Goal: Check status: Check status

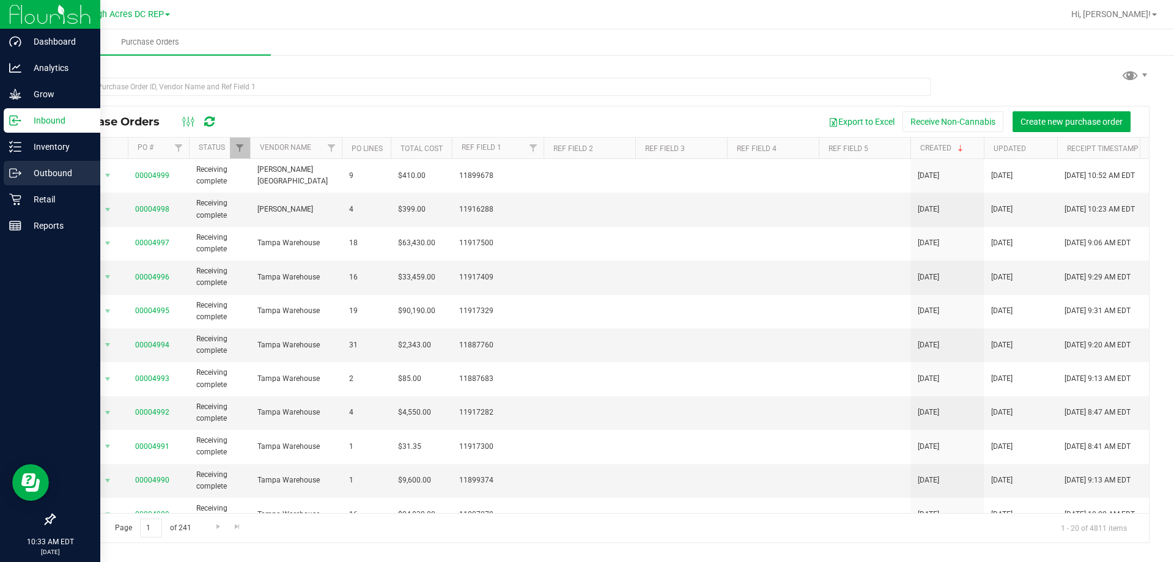
click at [54, 164] on div "Outbound" at bounding box center [52, 173] width 97 height 24
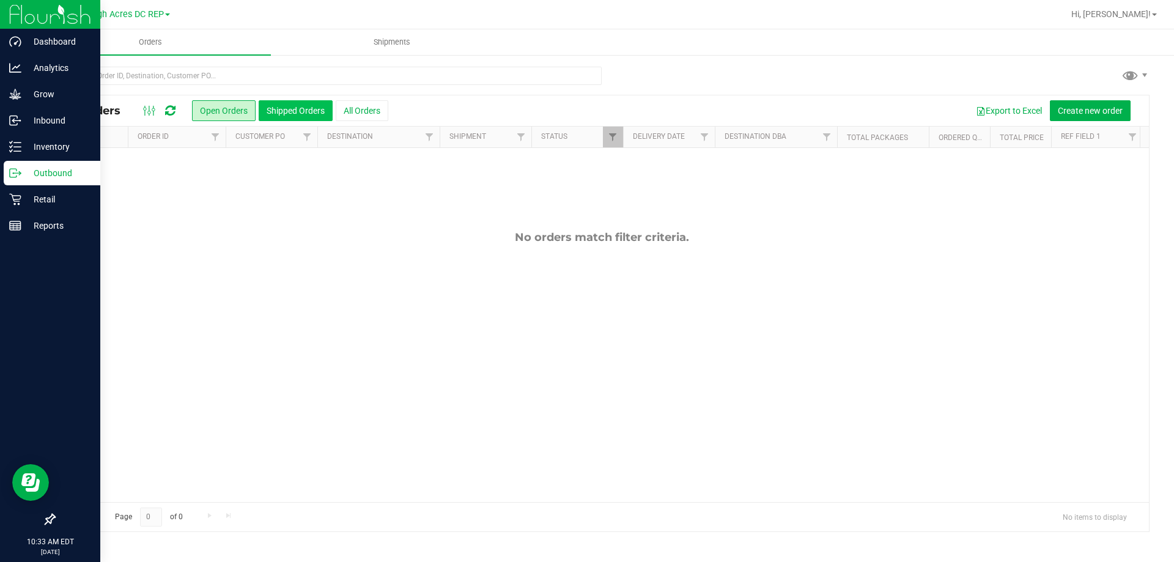
click at [306, 117] on button "Shipped Orders" at bounding box center [296, 110] width 74 height 21
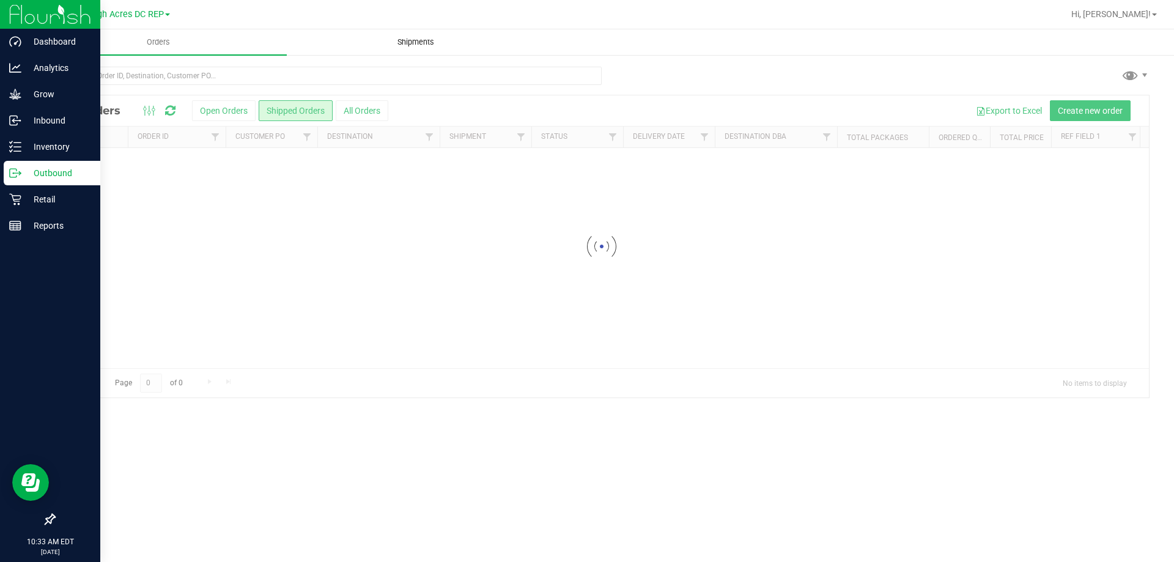
click at [410, 41] on span "Shipments" at bounding box center [416, 42] width 70 height 11
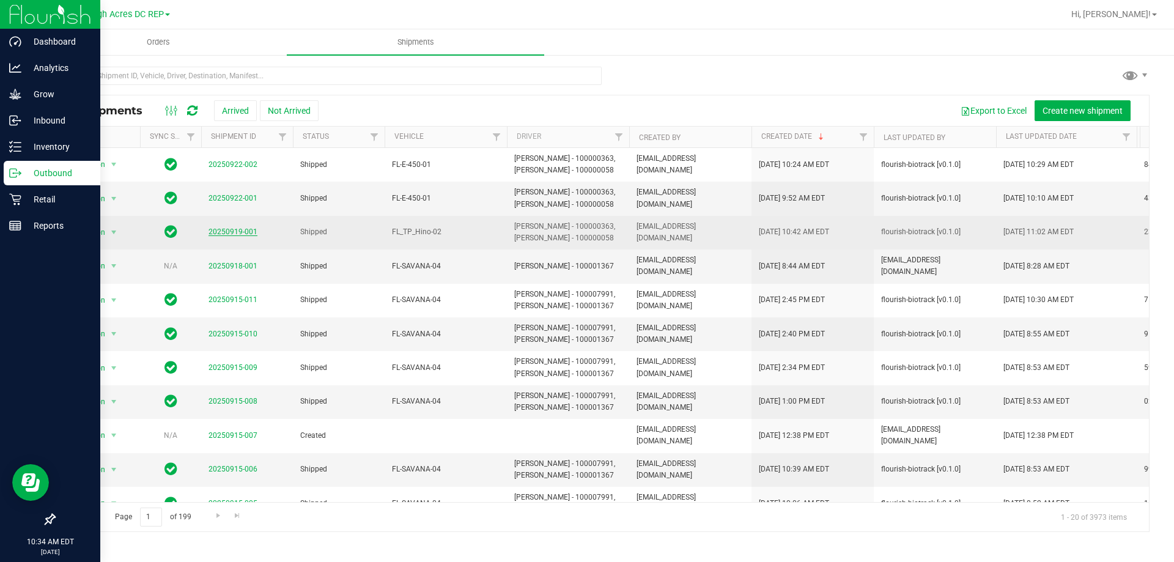
click at [245, 236] on link "20250919-001" at bounding box center [232, 231] width 49 height 9
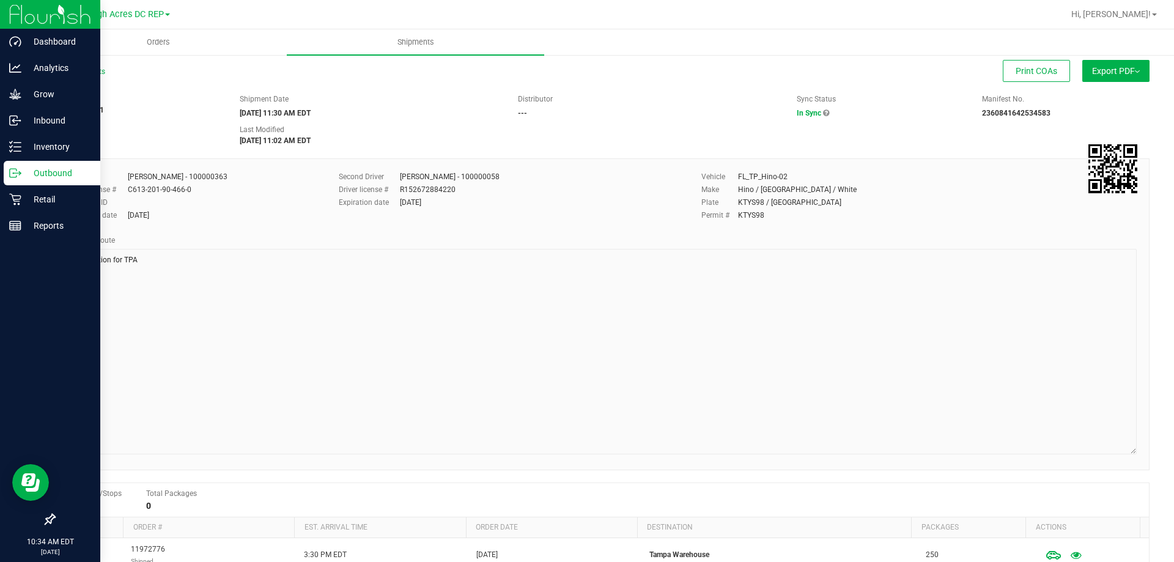
click at [1140, 449] on div "All Shipments Print COAs Export PDF Manifest by Package ID Manifest by Lot Stan…" at bounding box center [601, 414] width 1144 height 721
click at [55, 178] on p "Outbound" at bounding box center [57, 173] width 73 height 15
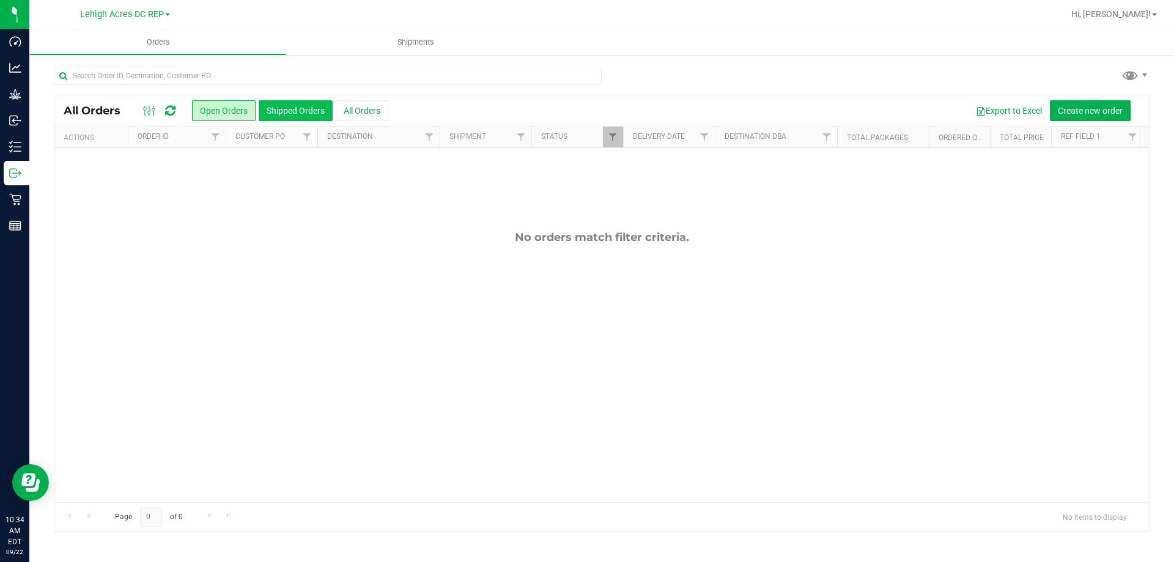
click at [285, 115] on button "Shipped Orders" at bounding box center [296, 110] width 74 height 21
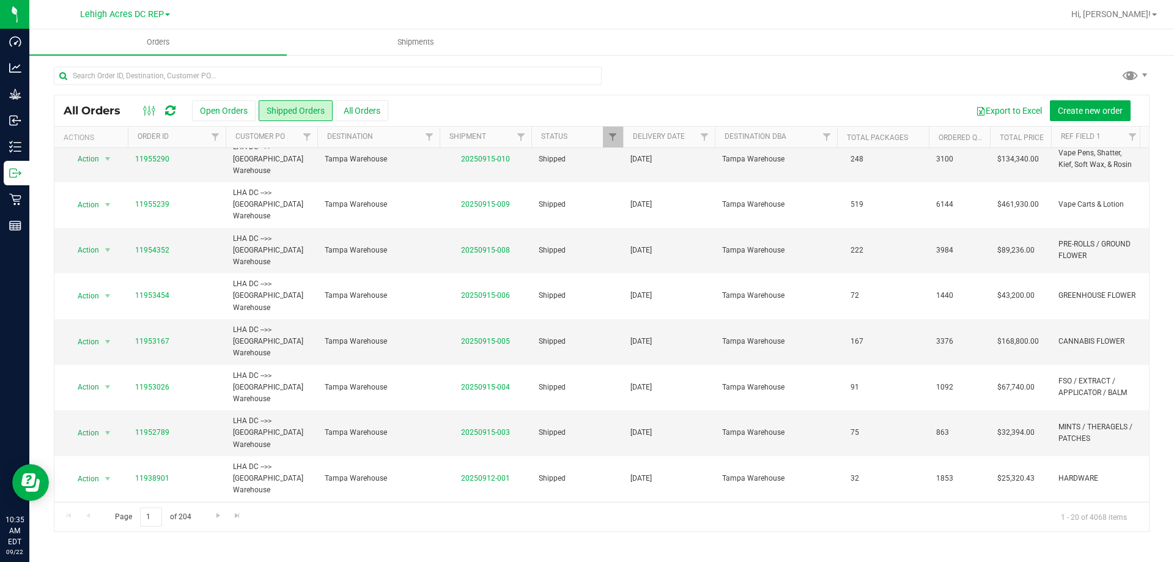
drag, startPoint x: 607, startPoint y: 491, endPoint x: 742, endPoint y: 490, distance: 134.5
click at [742, 490] on tbody "Action Action Clone order Mark as fully paid Order audit log Print COAs (single…" at bounding box center [858, 376] width 1608 height 864
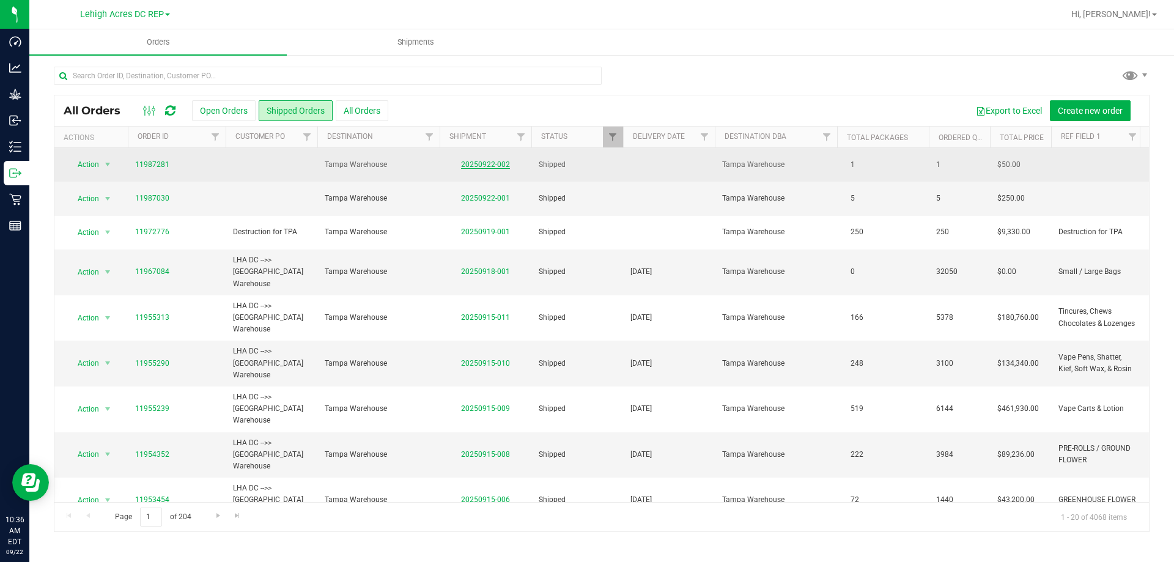
click at [473, 167] on link "20250922-002" at bounding box center [485, 164] width 49 height 9
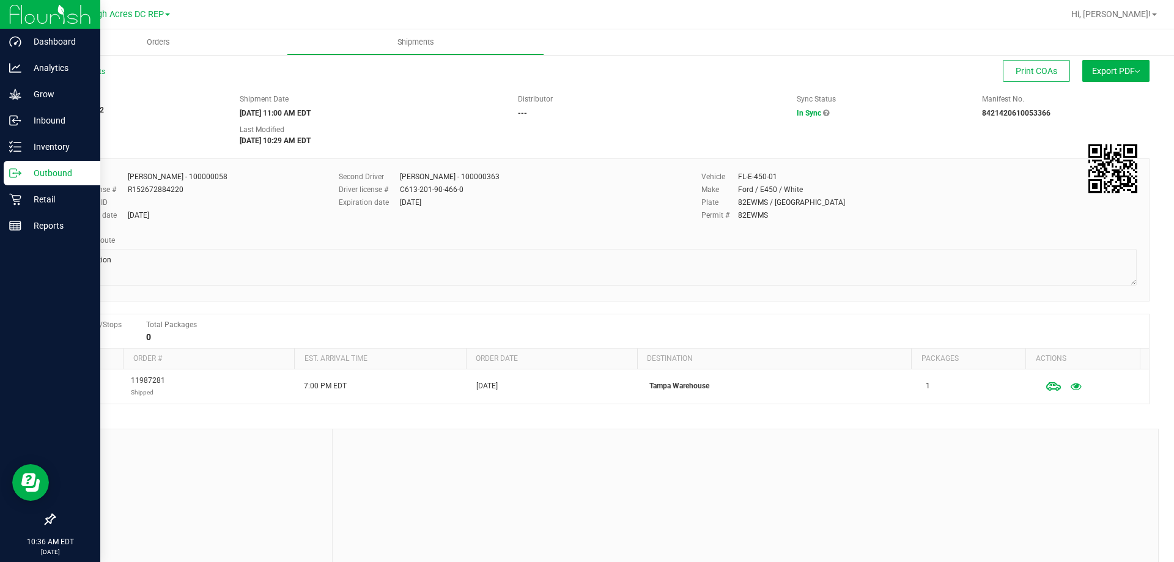
click at [38, 172] on p "Outbound" at bounding box center [57, 173] width 73 height 15
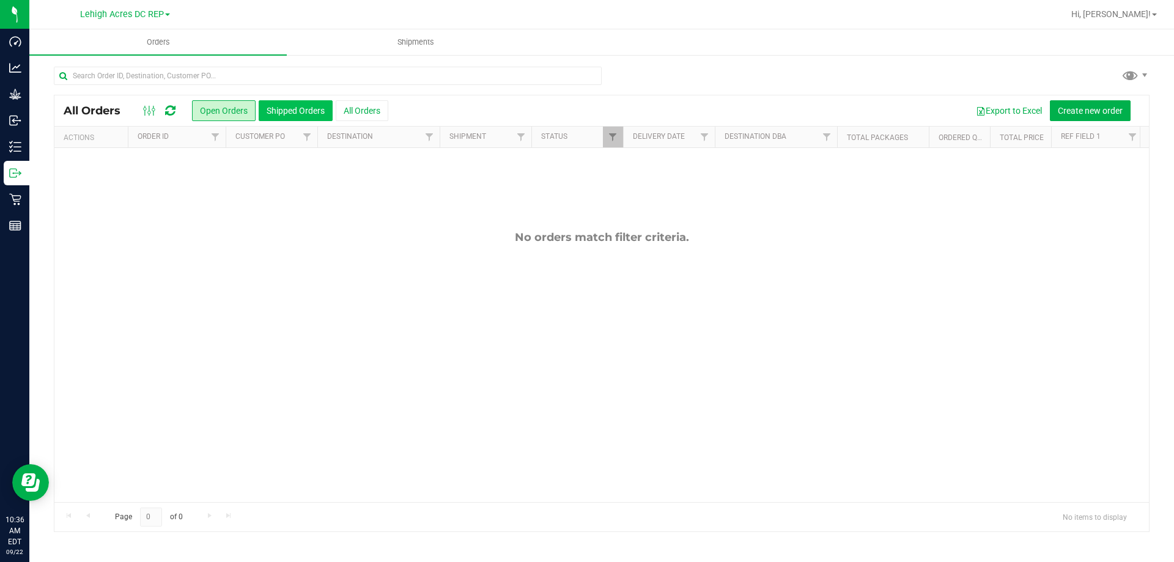
click at [304, 110] on button "Shipped Orders" at bounding box center [296, 110] width 74 height 21
